Goal: Navigation & Orientation: Understand site structure

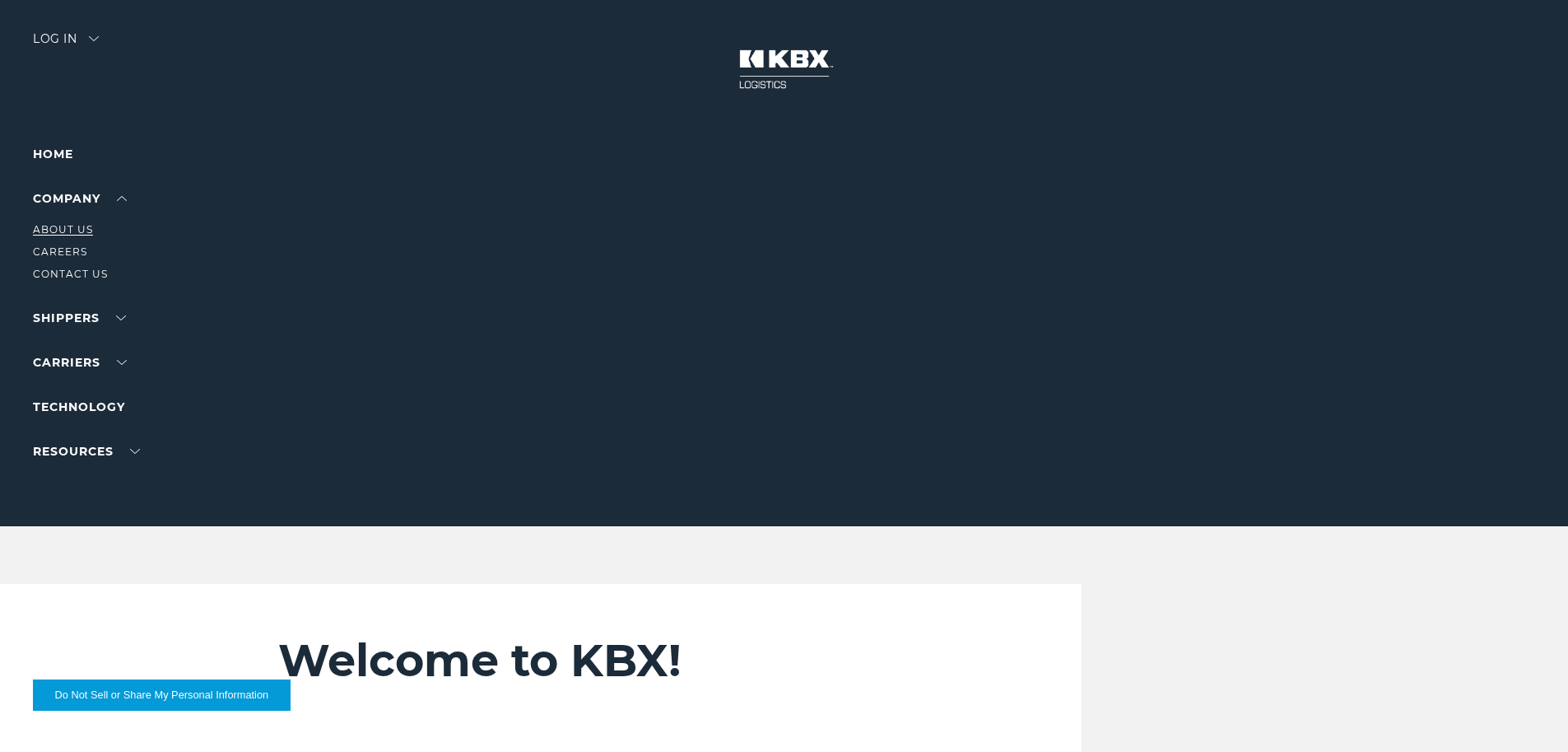
click at [59, 231] on link "About Us" at bounding box center [63, 229] width 60 height 13
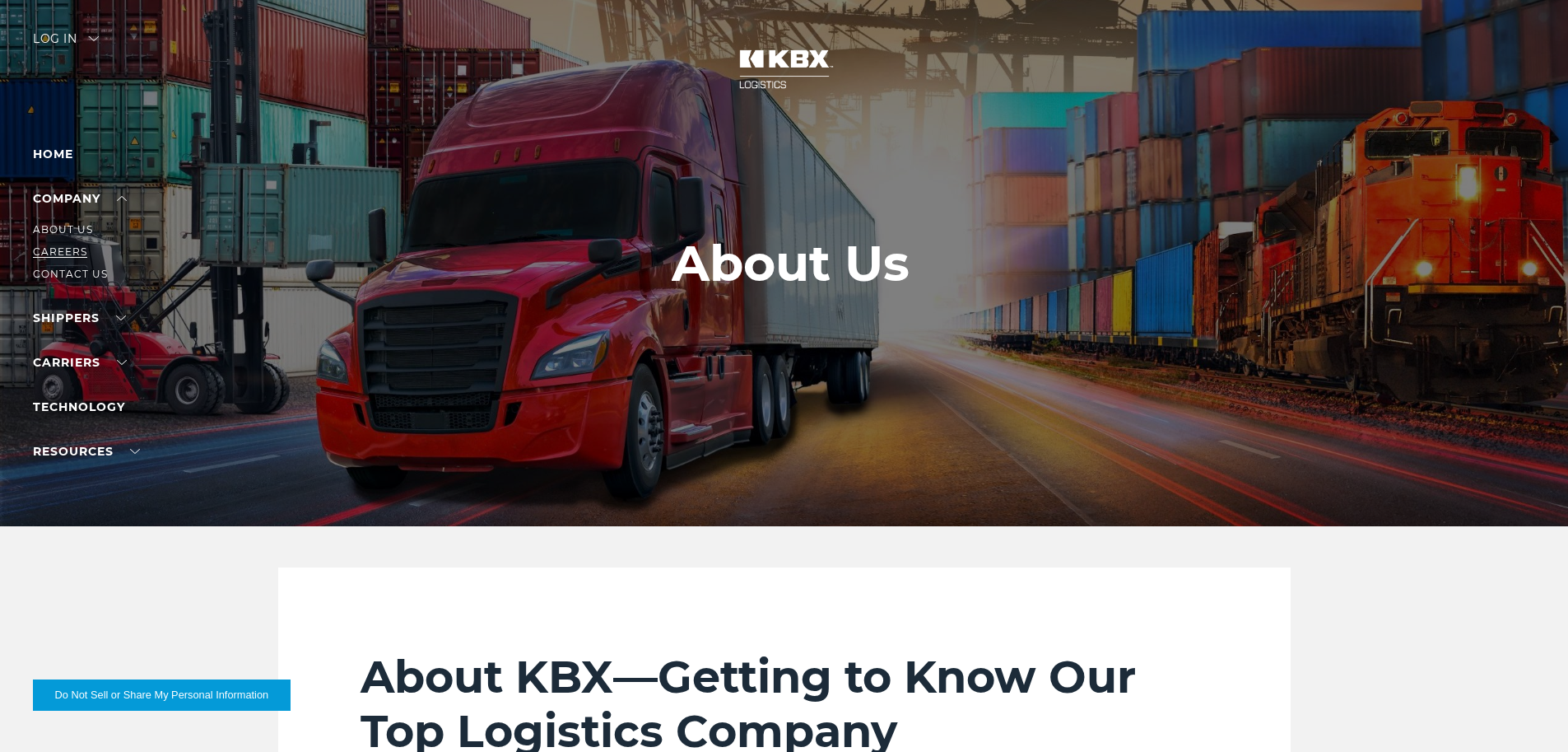
click at [67, 248] on link "Careers" at bounding box center [59, 251] width 54 height 13
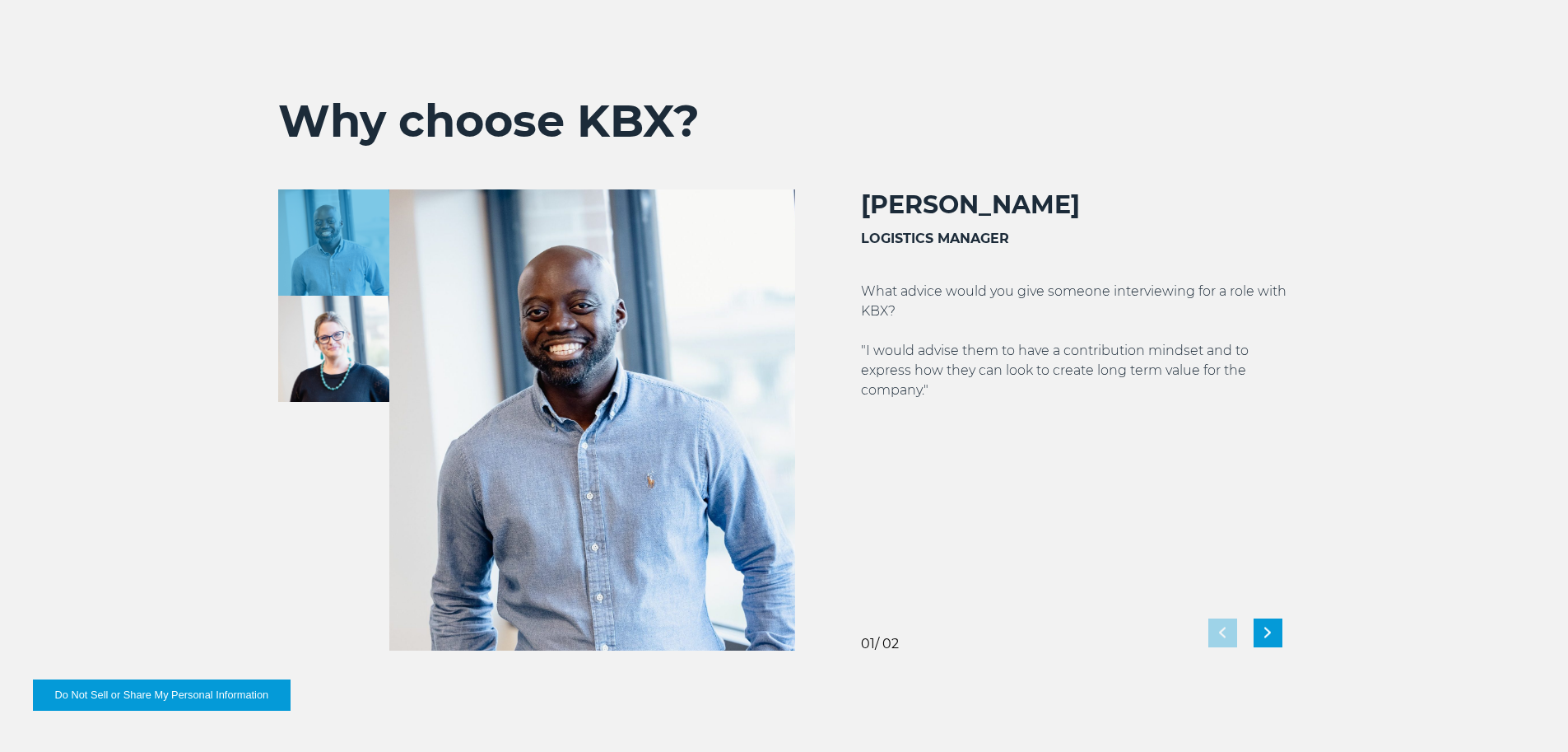
scroll to position [2882, 0]
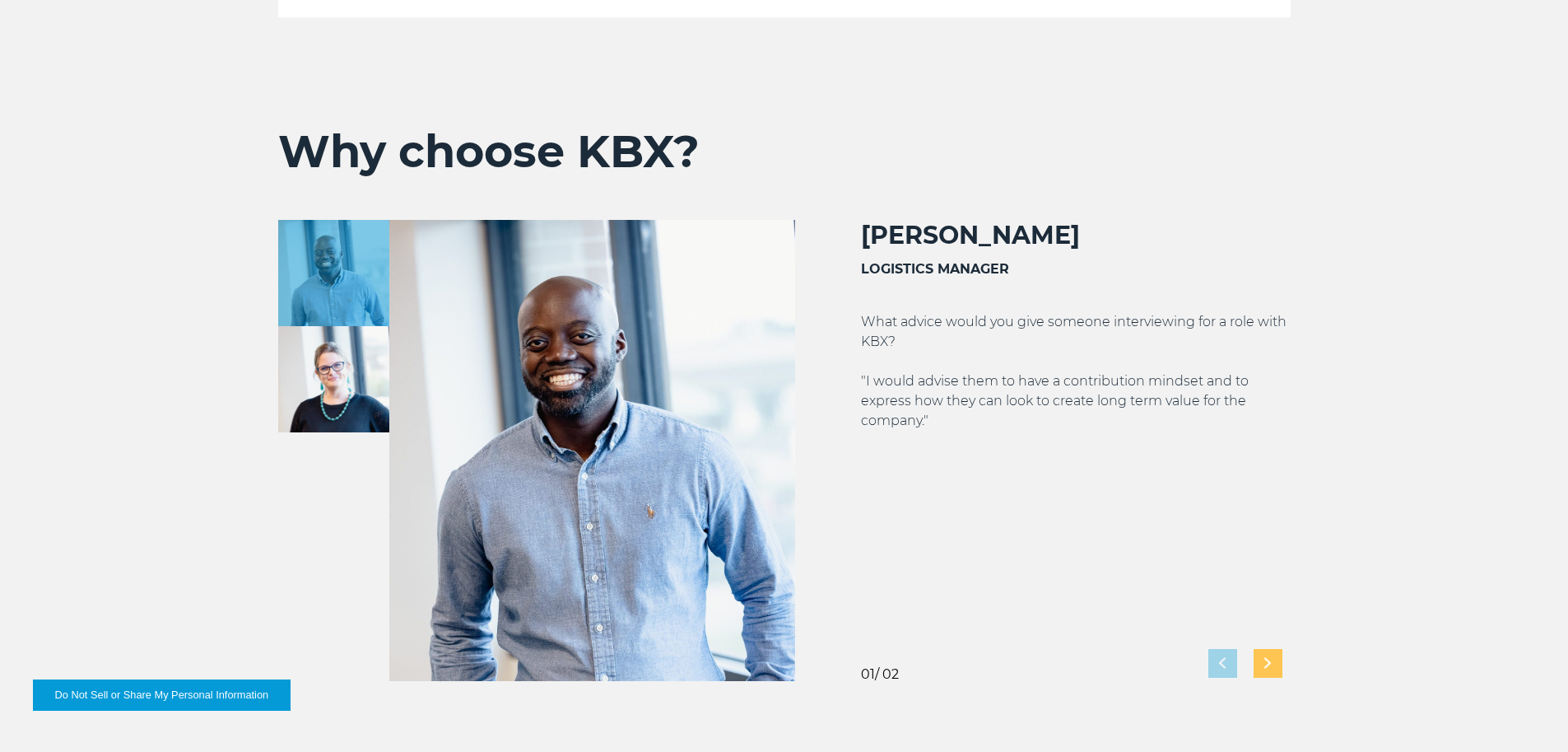
click at [1268, 672] on div "Next slide" at bounding box center [1267, 663] width 28 height 28
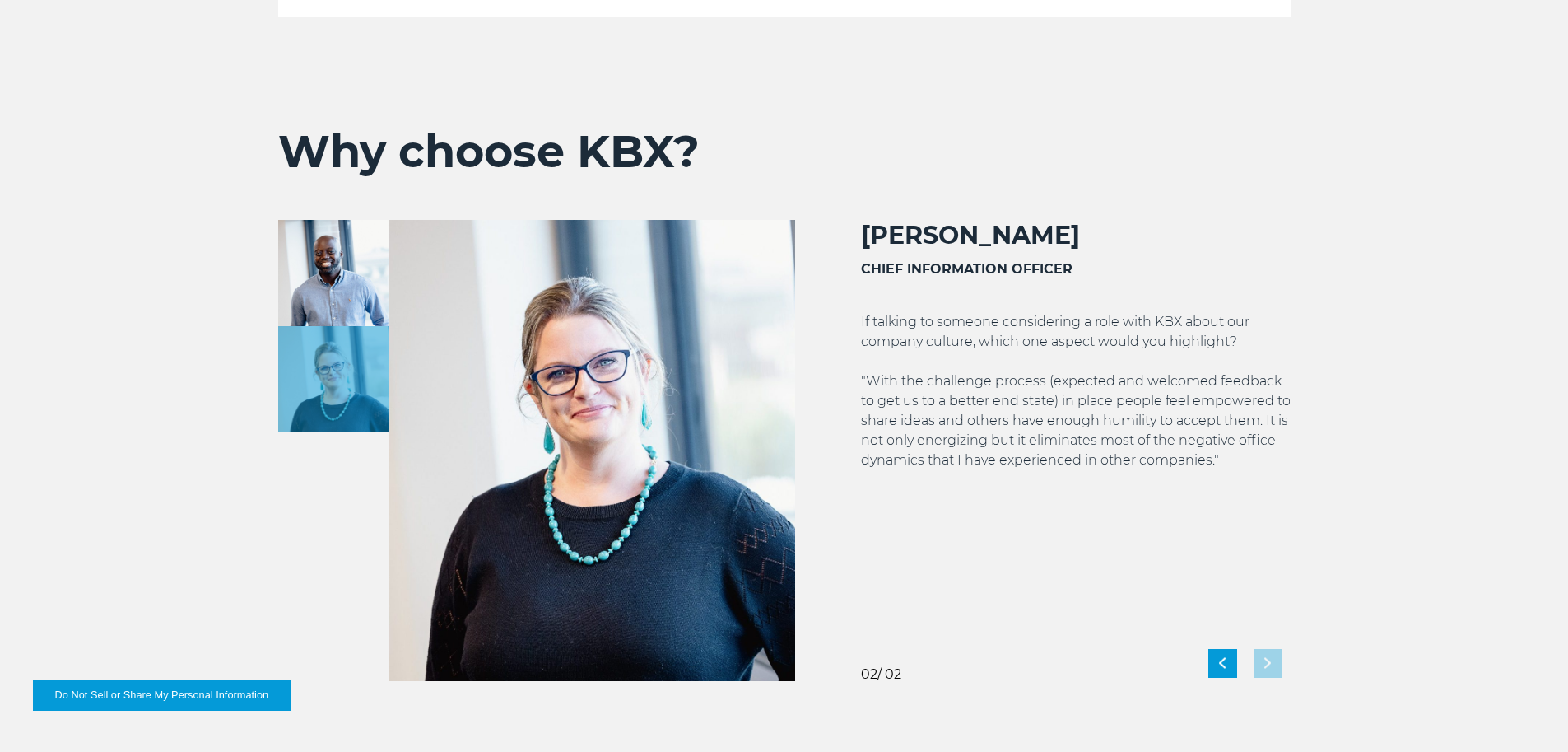
click at [342, 276] on img at bounding box center [333, 272] width 111 height 106
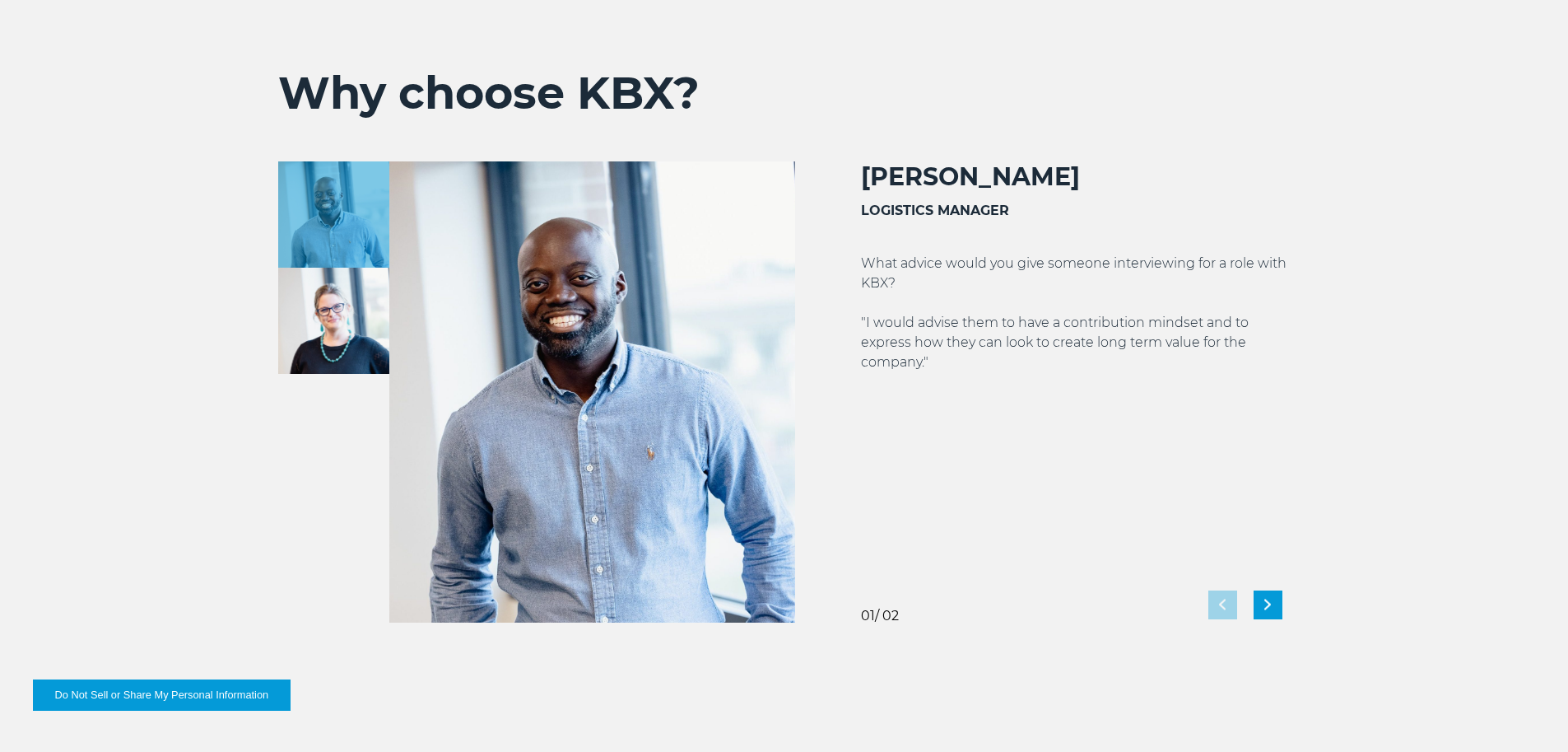
scroll to position [2964, 0]
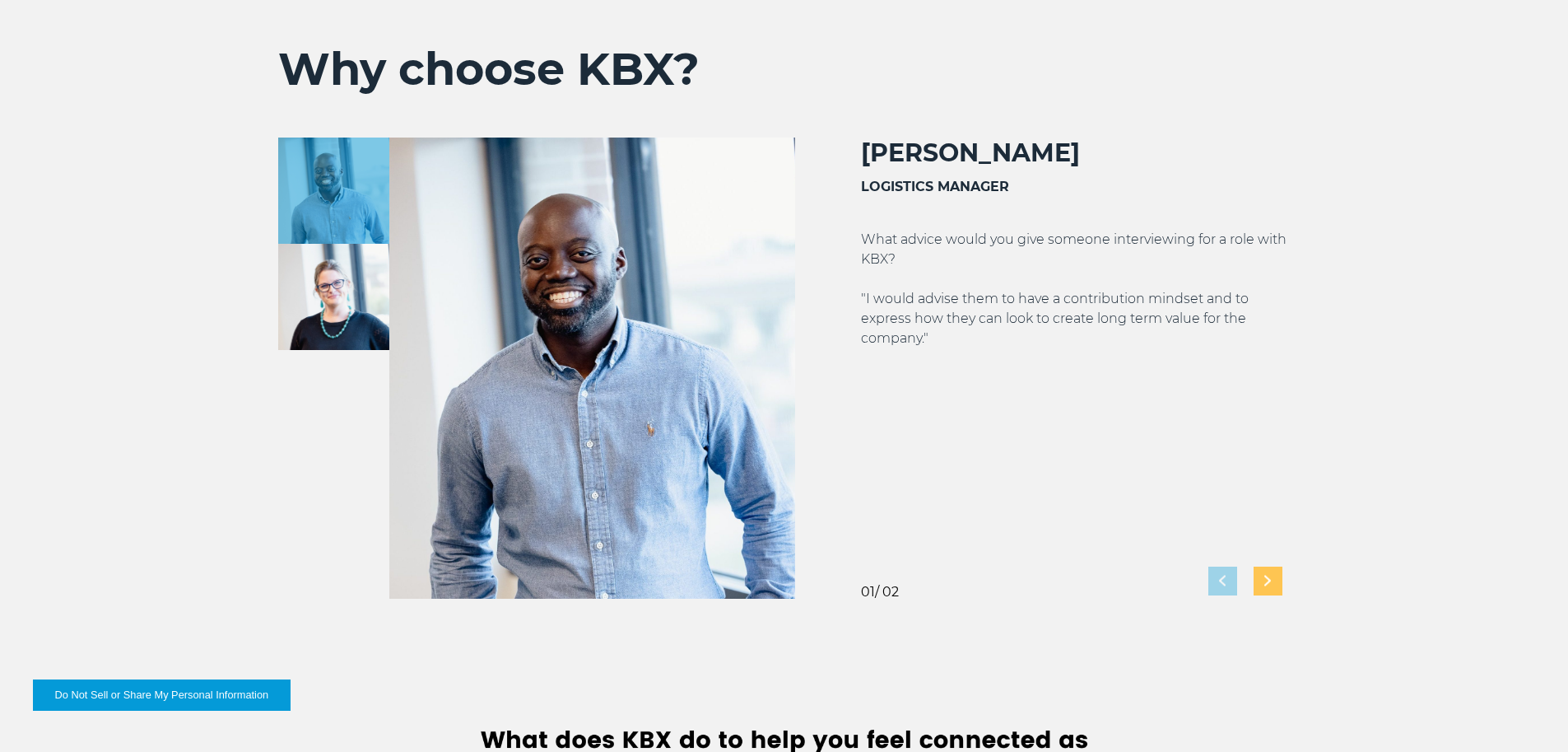
click at [1268, 579] on img "Next slide" at bounding box center [1267, 580] width 7 height 11
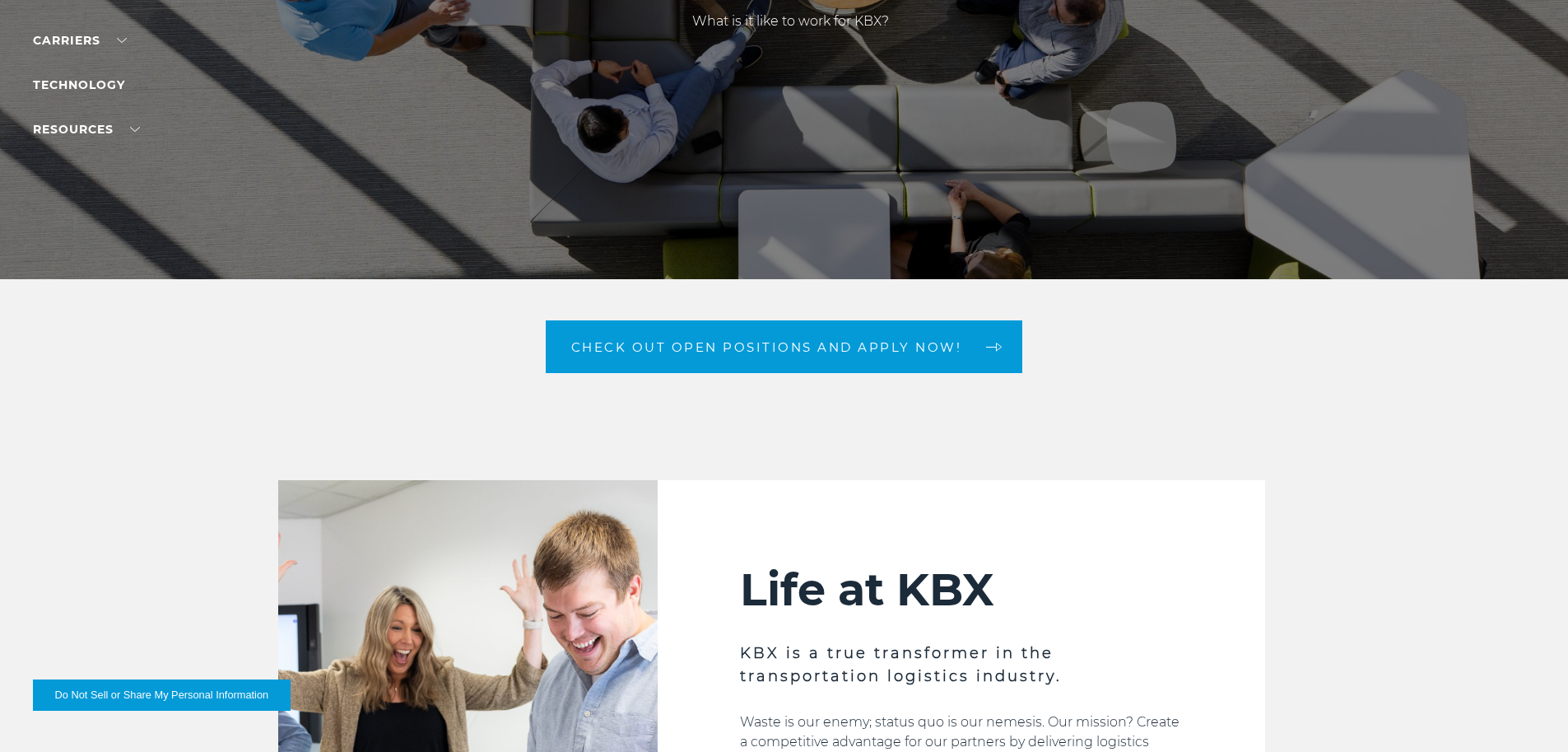
scroll to position [0, 0]
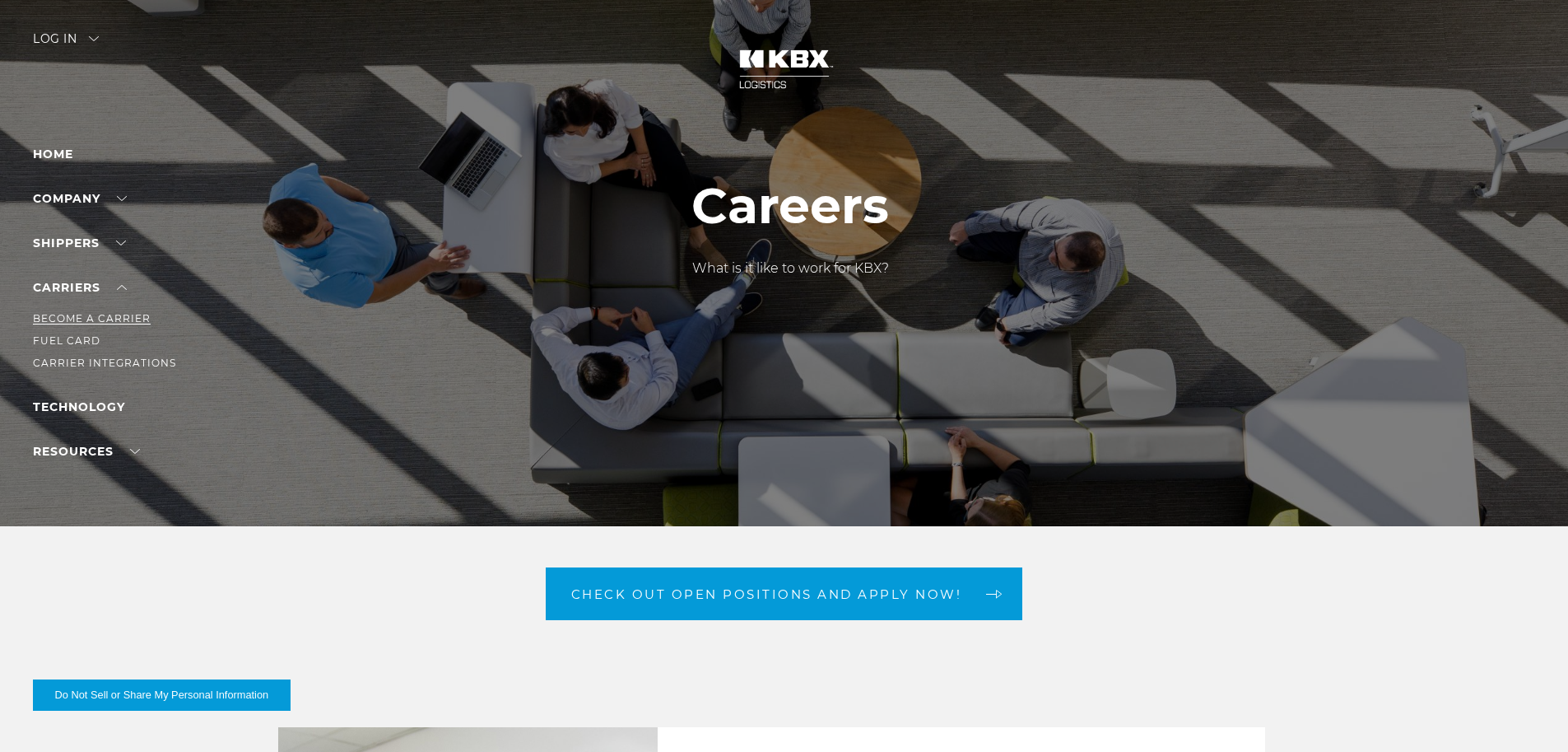
click at [77, 318] on link "Become a Carrier" at bounding box center [91, 318] width 118 height 13
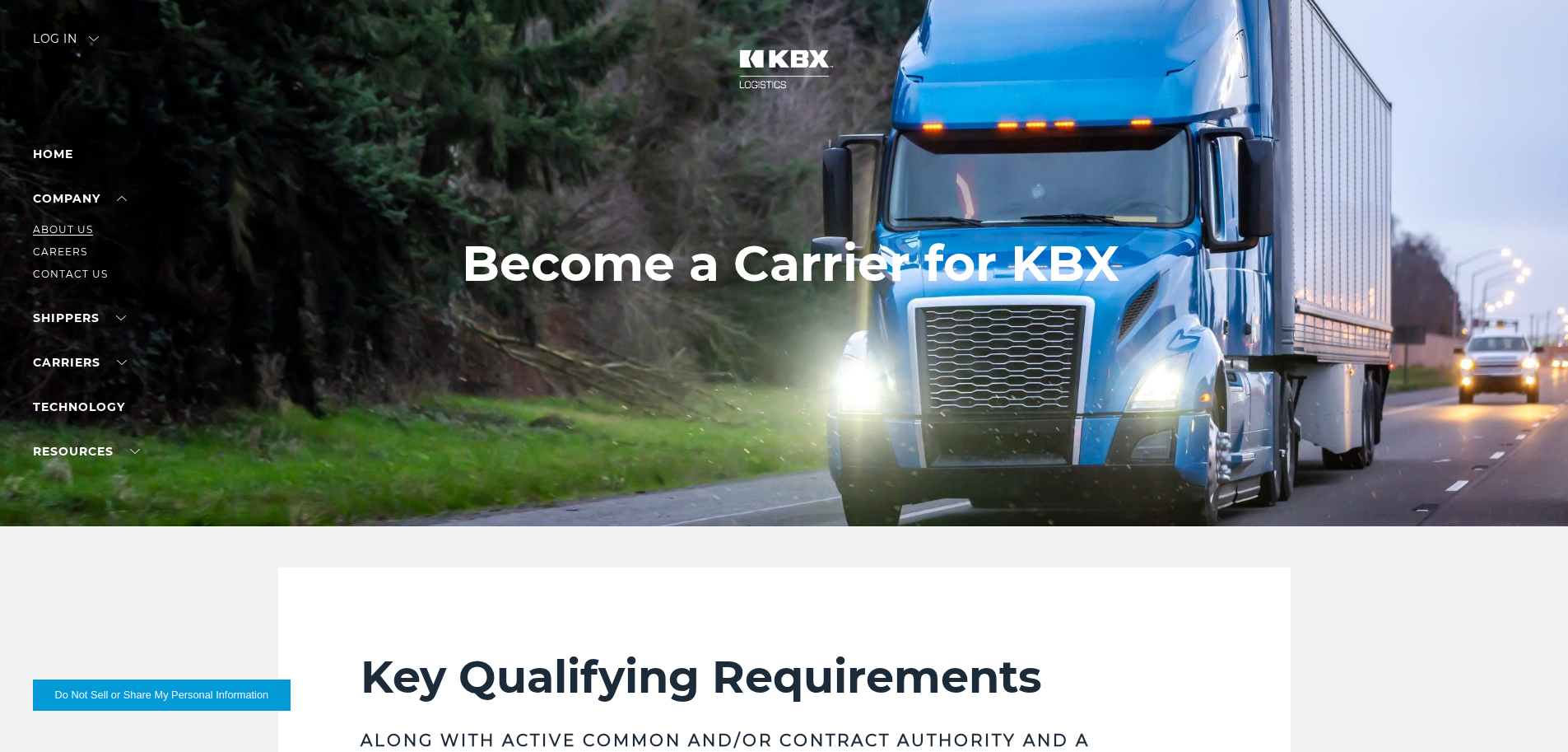
click at [75, 228] on link "About Us" at bounding box center [63, 229] width 60 height 13
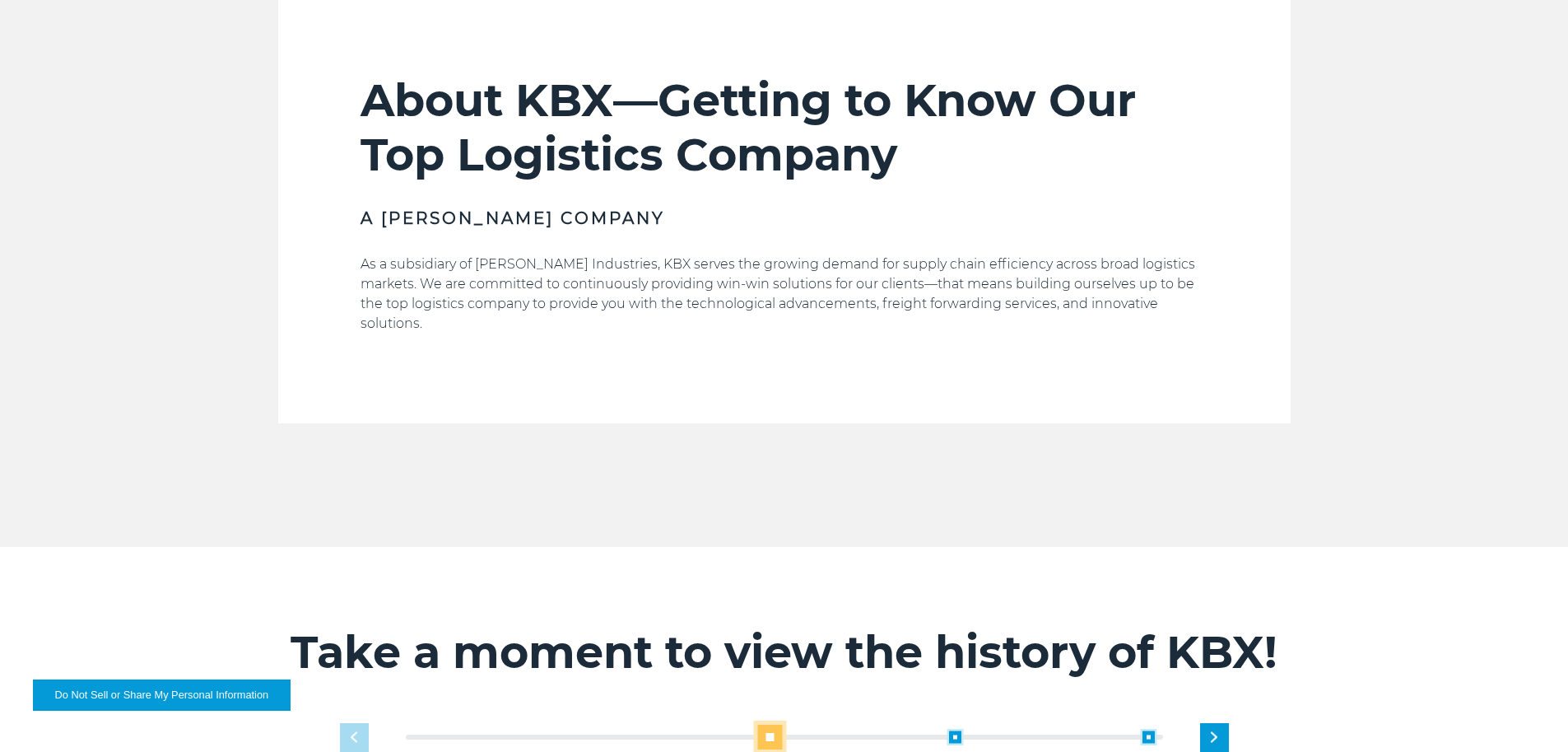
scroll to position [823, 0]
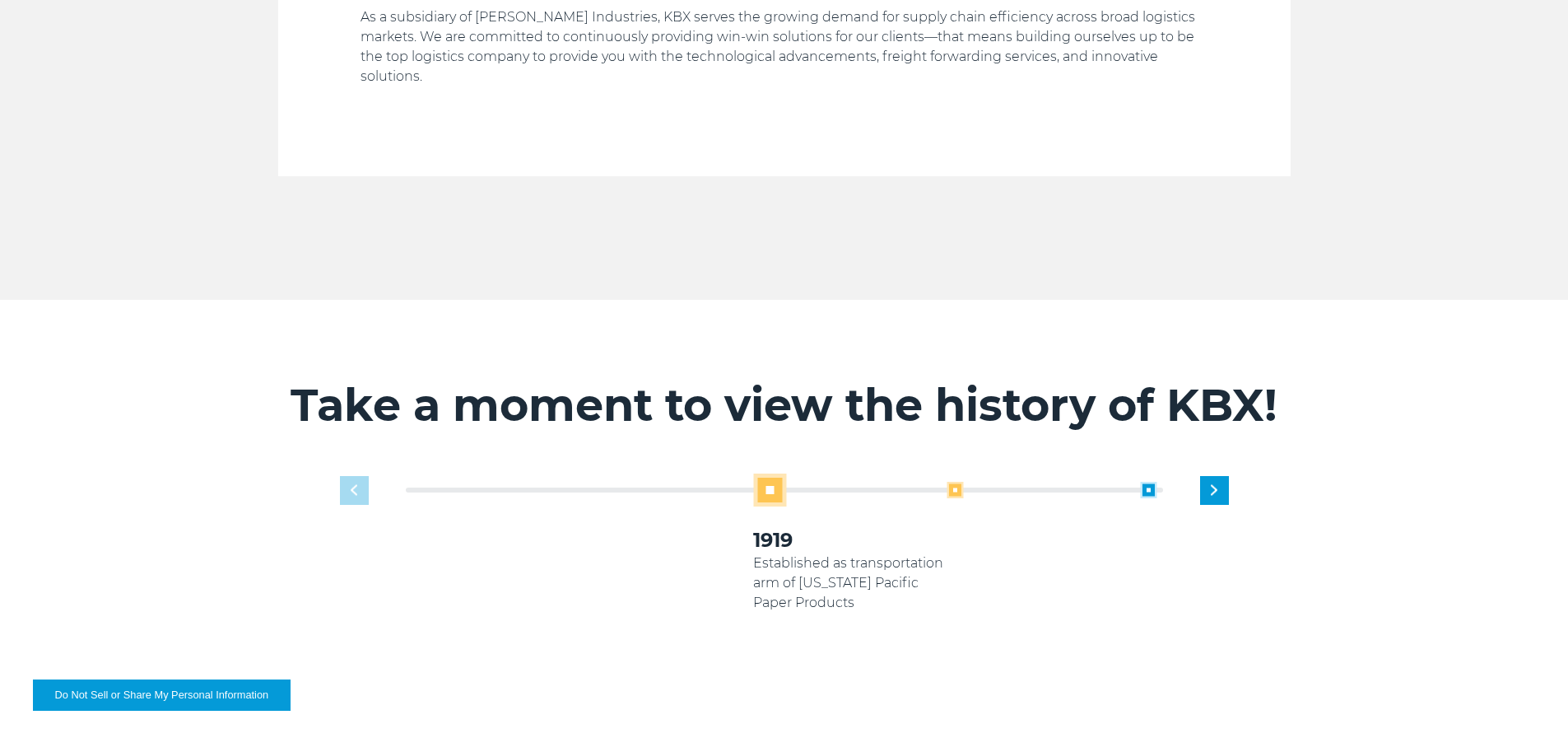
click at [955, 482] on span at bounding box center [955, 490] width 17 height 17
click at [956, 482] on span at bounding box center [955, 490] width 17 height 17
click at [564, 482] on span at bounding box center [568, 490] width 17 height 17
click at [956, 482] on span at bounding box center [955, 490] width 17 height 17
click at [954, 482] on span at bounding box center [955, 490] width 17 height 17
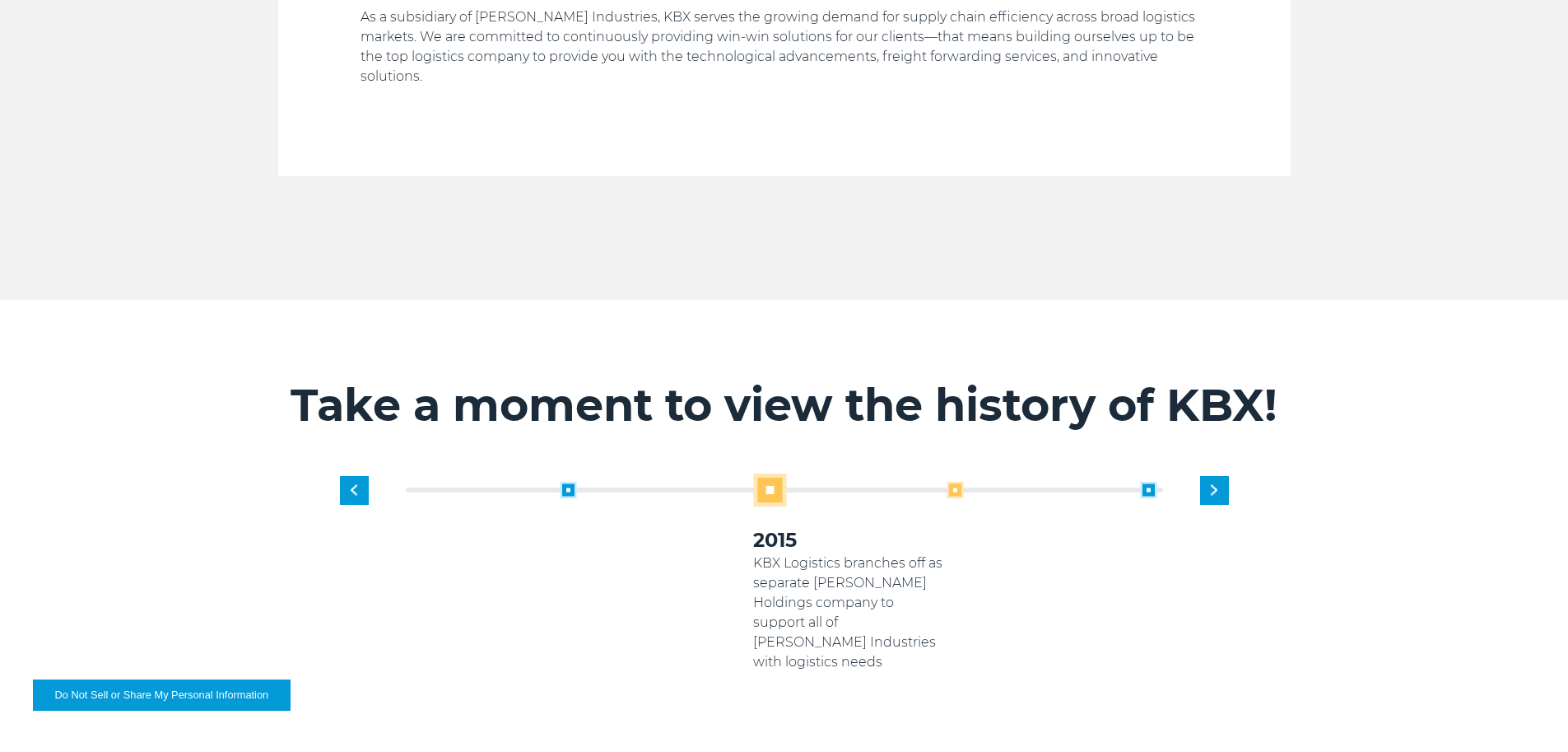
click at [954, 482] on span at bounding box center [955, 490] width 17 height 17
click at [1210, 473] on div "1919 Established as transportation arm of Georgia Pacific Paper Products 2005 K…" at bounding box center [850, 592] width 774 height 238
click at [350, 476] on div "Previous slide" at bounding box center [354, 490] width 28 height 28
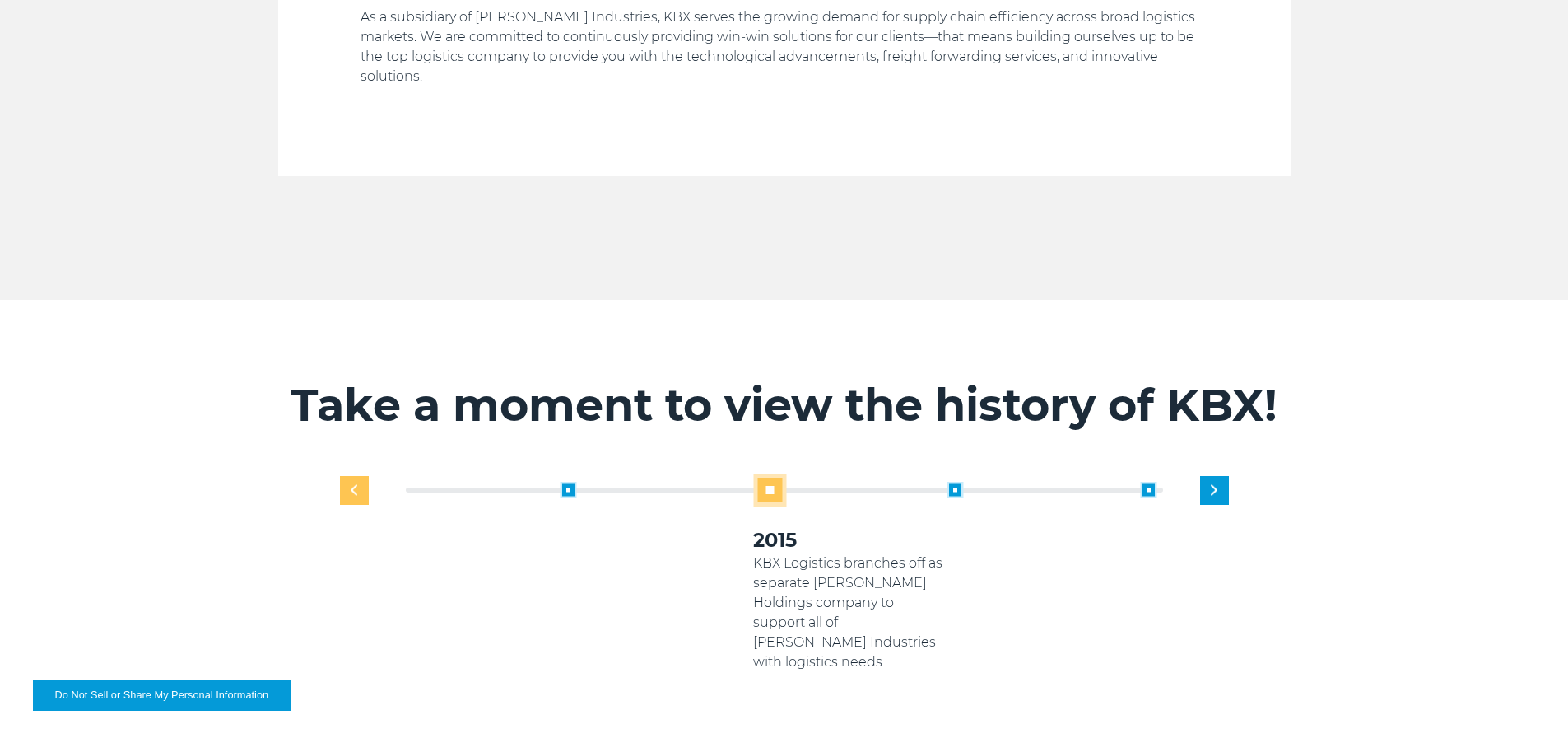
click at [359, 476] on div "Previous slide" at bounding box center [354, 490] width 28 height 28
click at [359, 473] on div "1919 Established as transportation arm of Georgia Pacific Paper Products 2005 2…" at bounding box center [784, 605] width 905 height 263
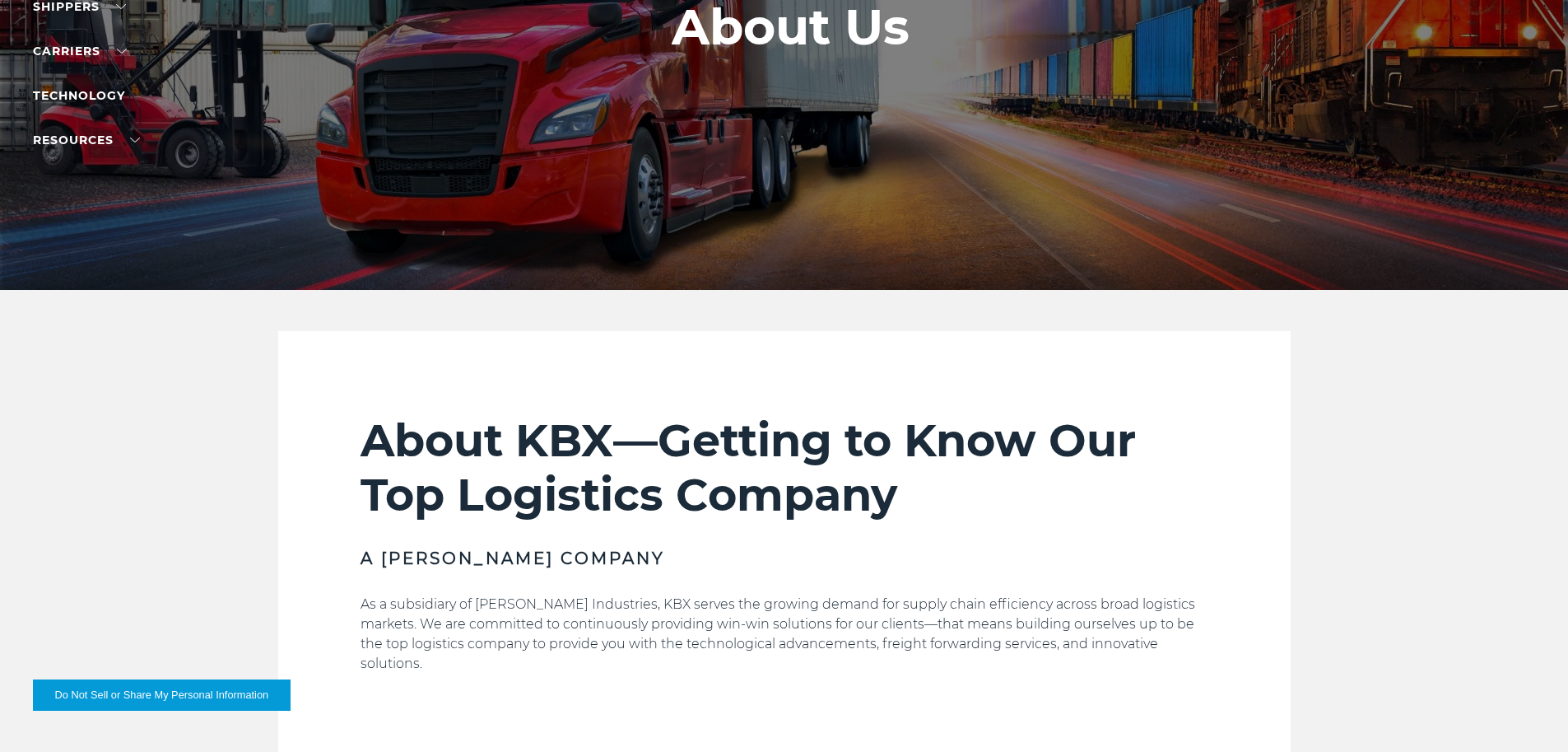
scroll to position [0, 0]
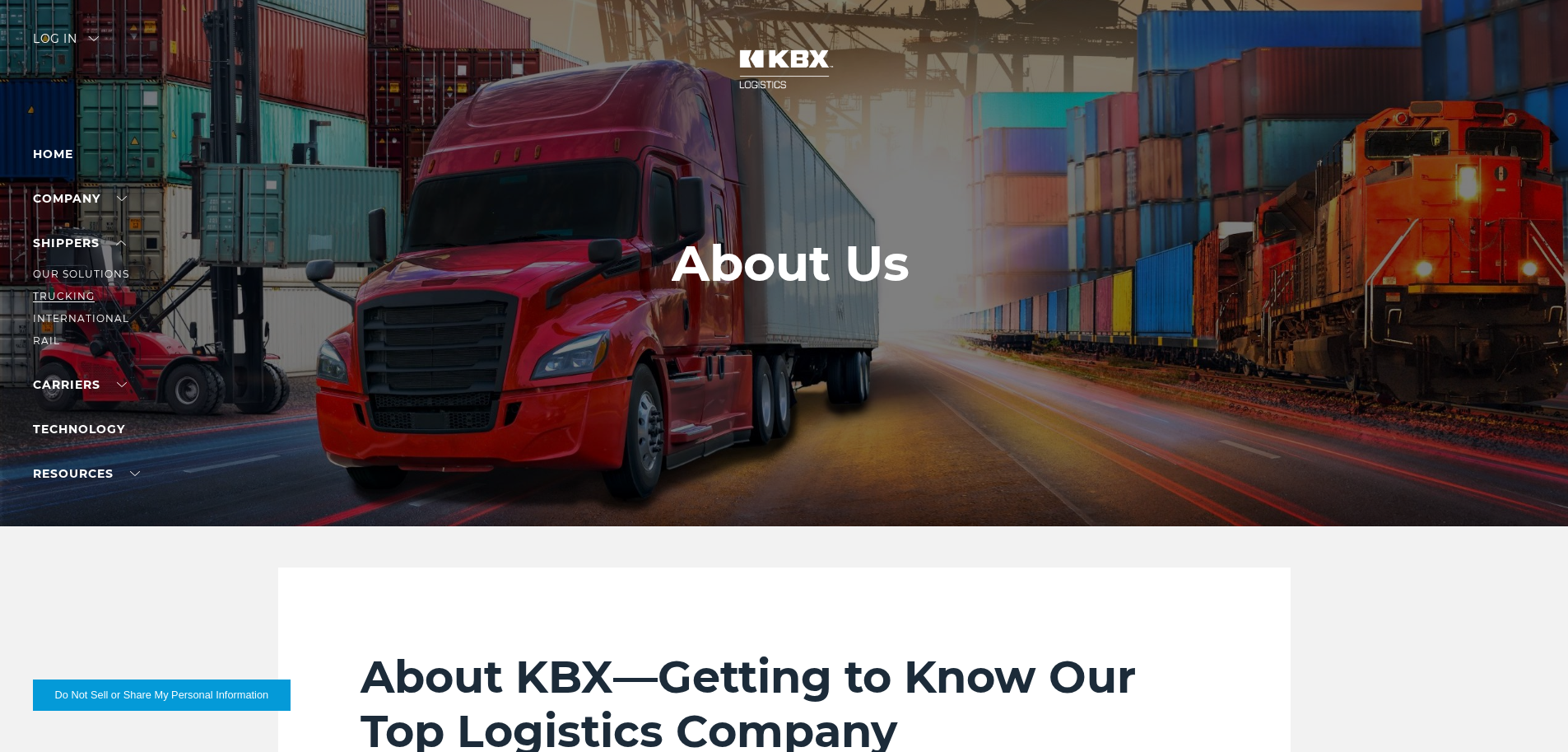
click at [75, 295] on link "Trucking" at bounding box center [64, 296] width 62 height 13
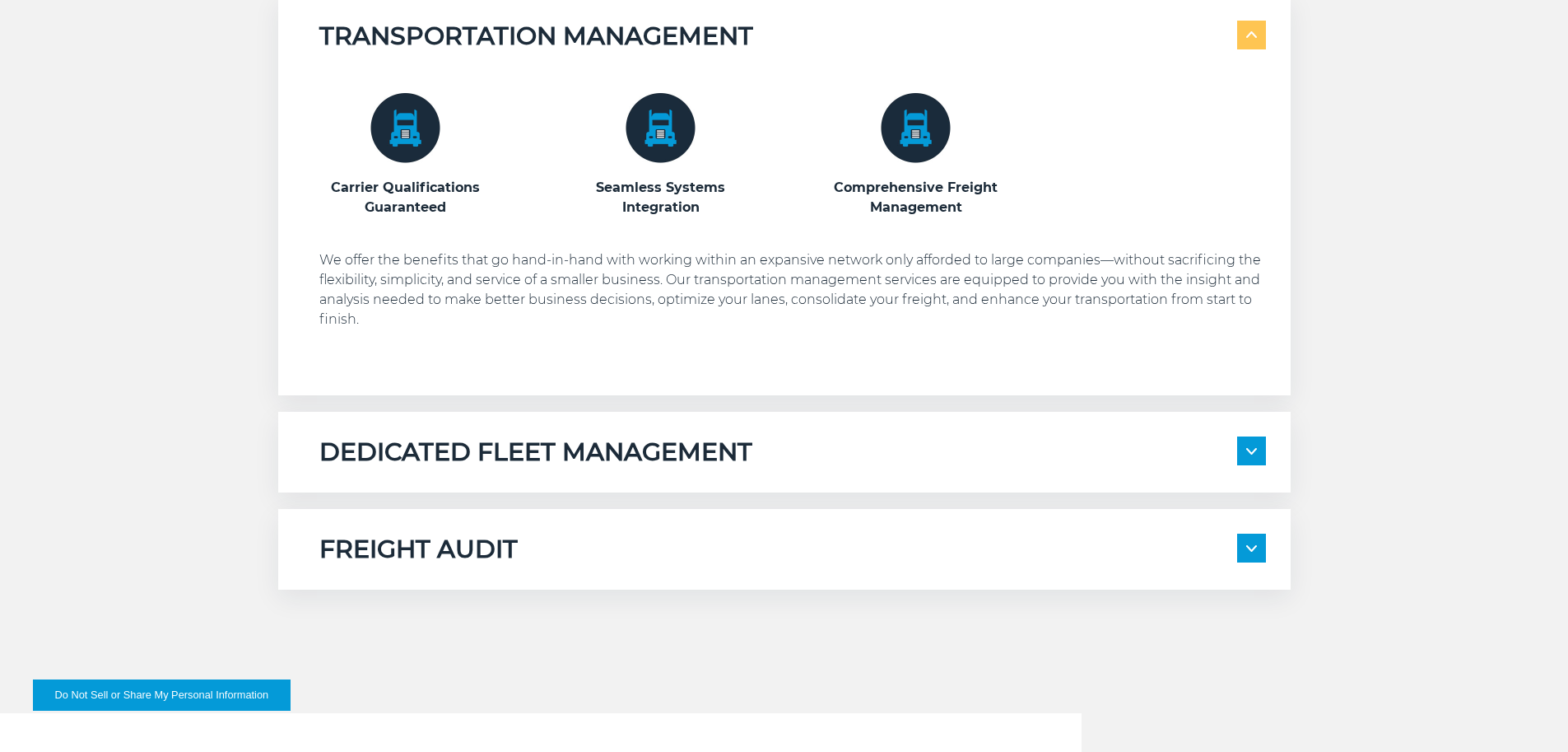
scroll to position [988, 0]
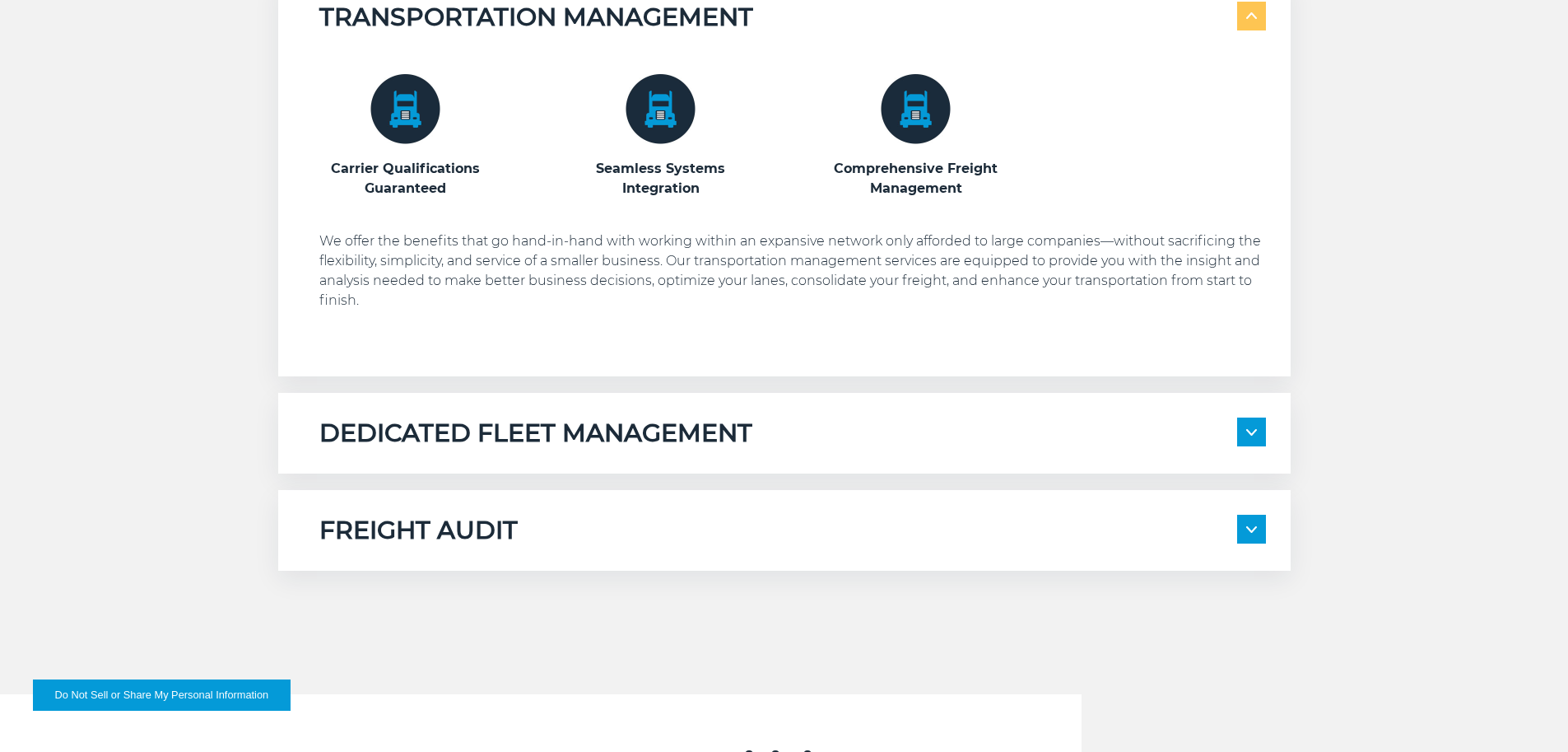
click at [1252, 436] on span at bounding box center [1252, 431] width 28 height 28
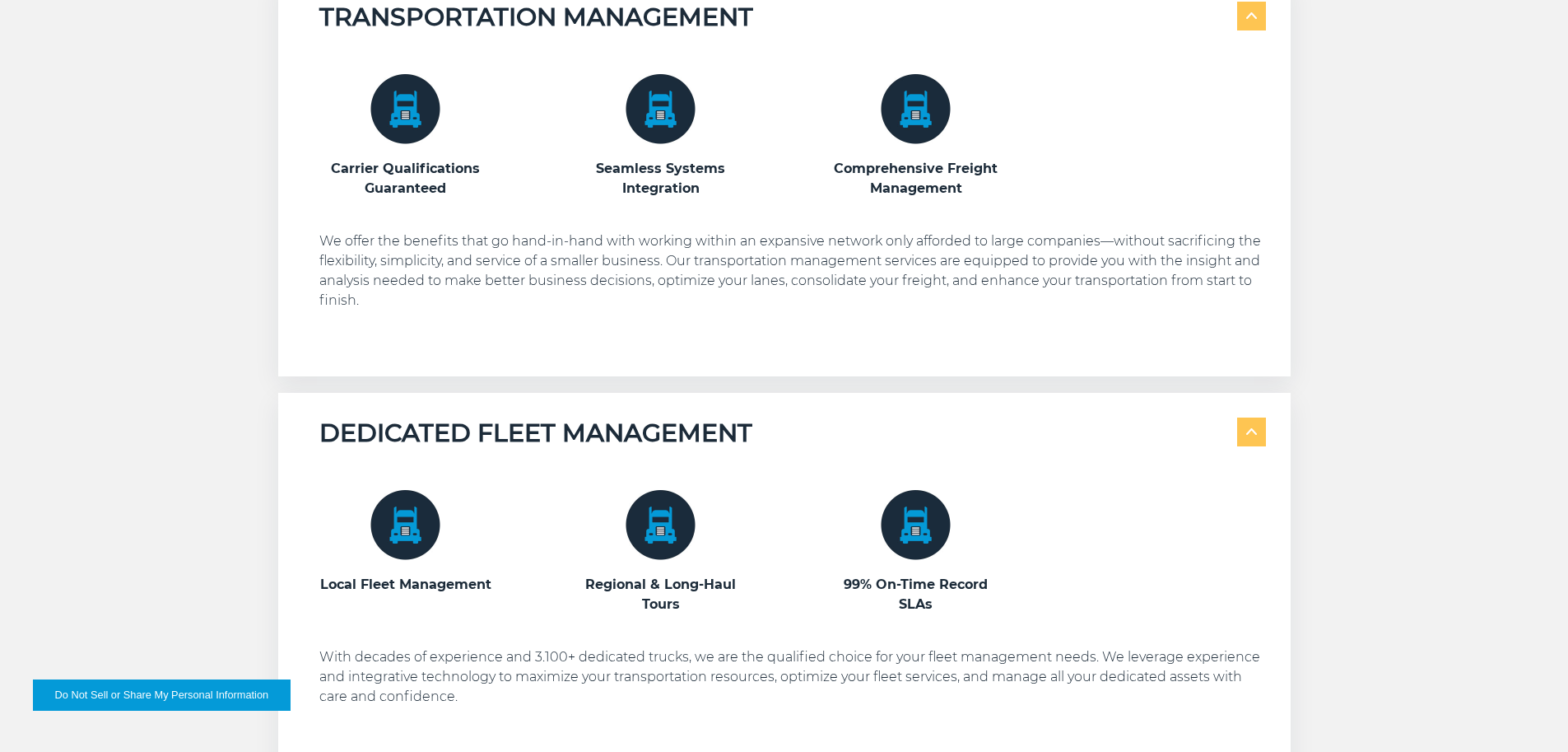
click at [1252, 436] on span at bounding box center [1252, 431] width 28 height 28
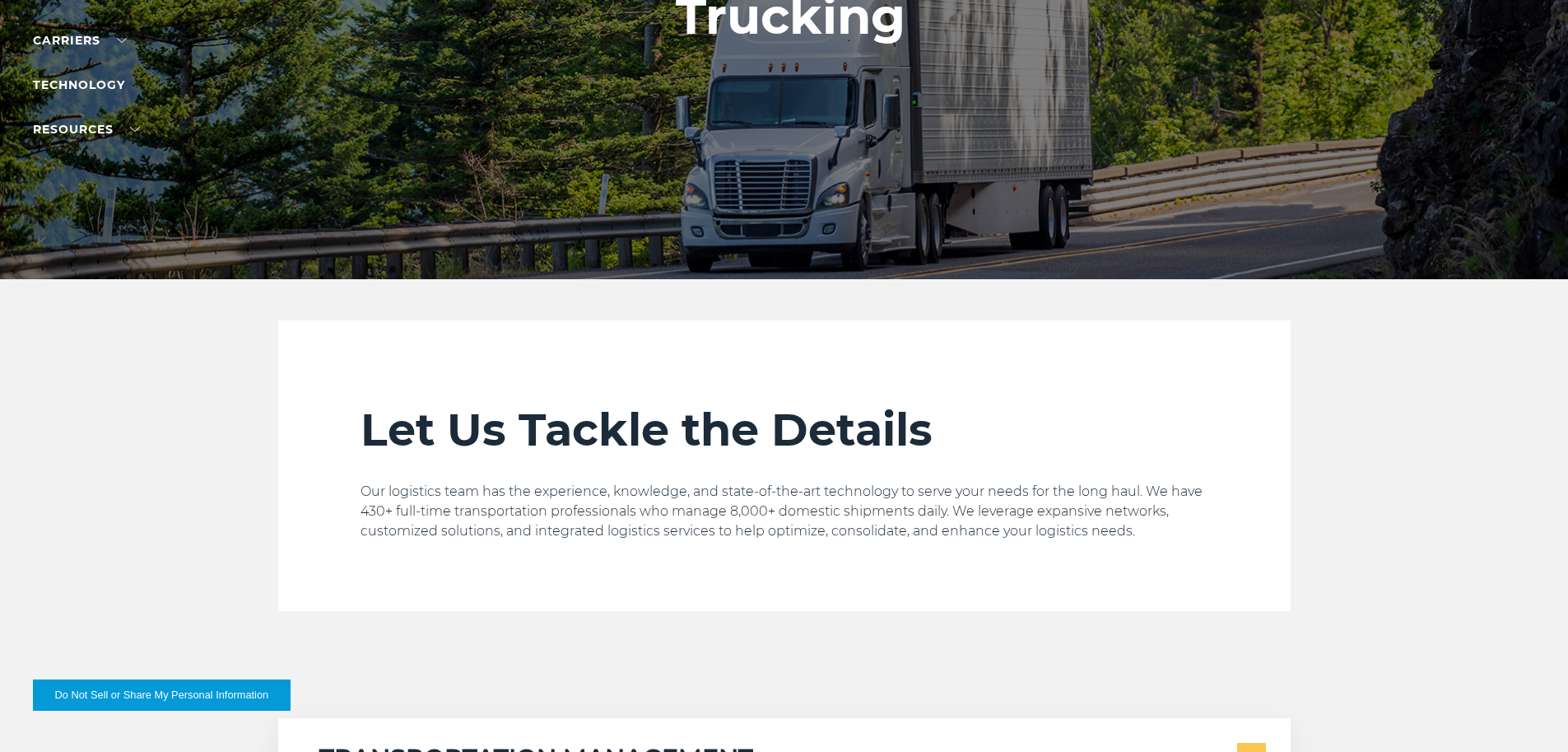
scroll to position [0, 0]
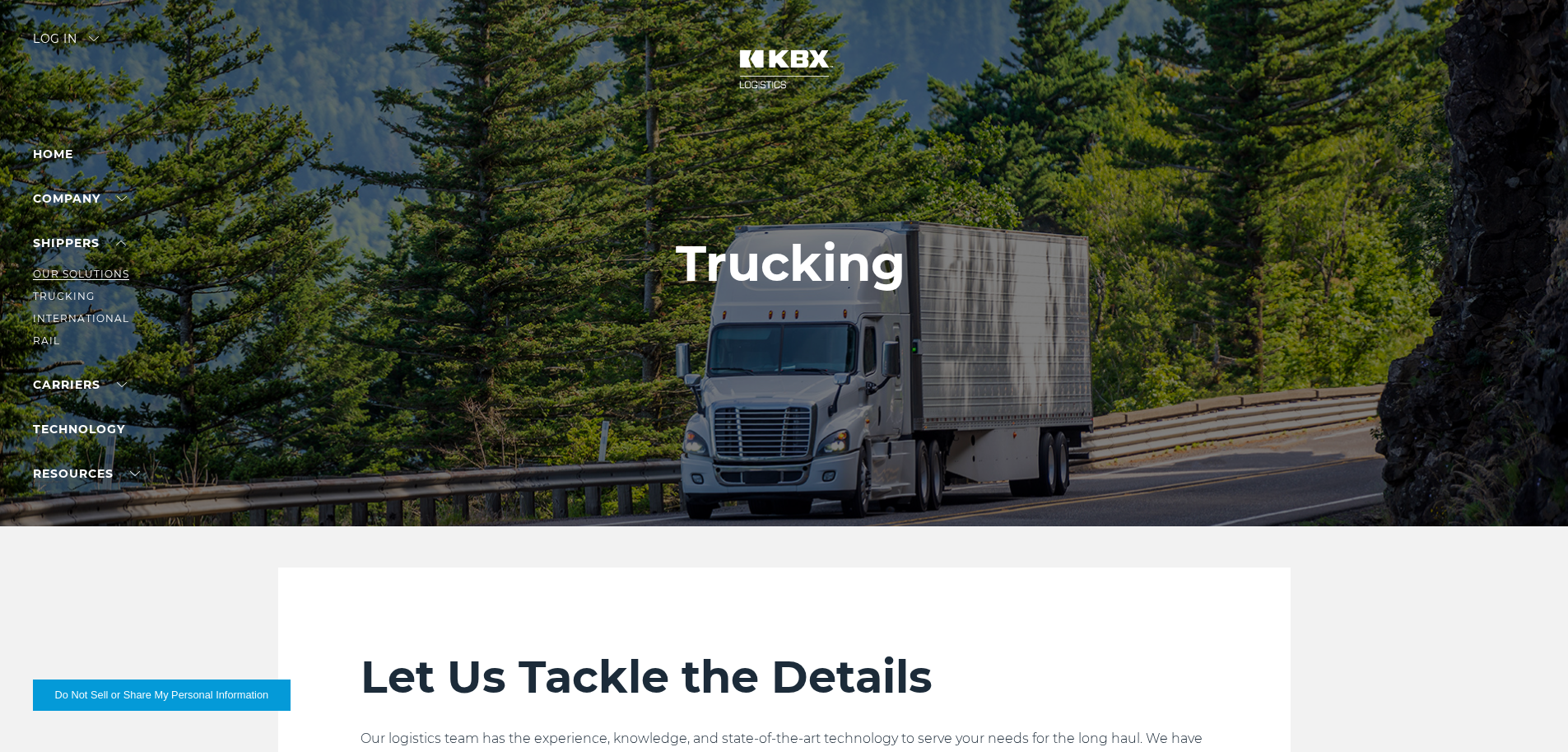
click at [84, 270] on link "Our Solutions" at bounding box center [80, 274] width 96 height 13
